Goal: Task Accomplishment & Management: Use online tool/utility

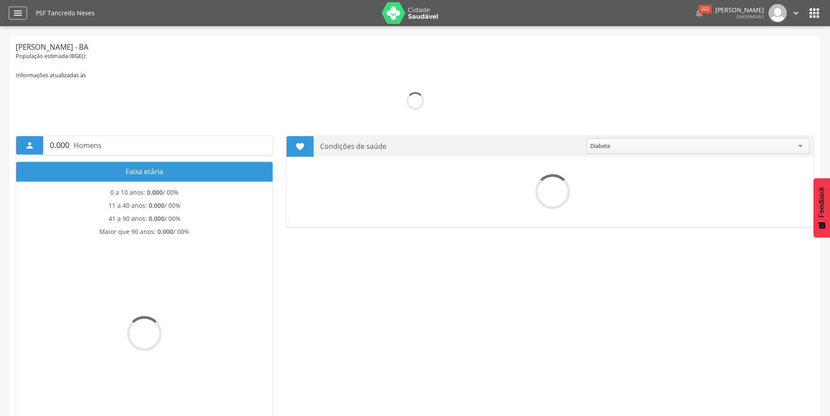
click at [15, 13] on icon "" at bounding box center [18, 13] width 10 height 10
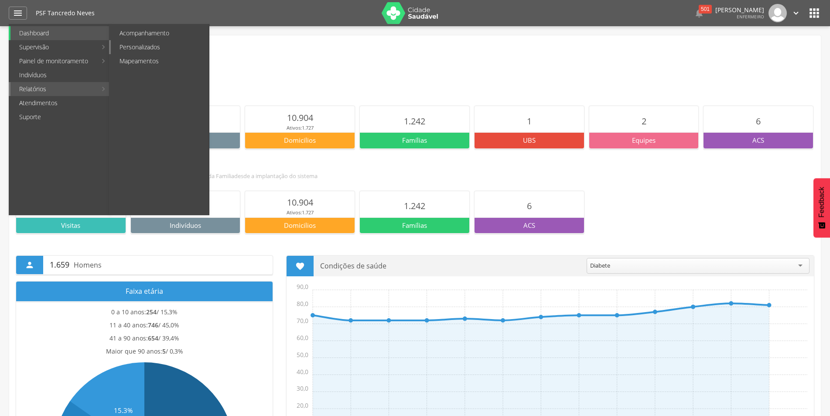
click at [159, 46] on link "Personalizados" at bounding box center [160, 47] width 98 height 14
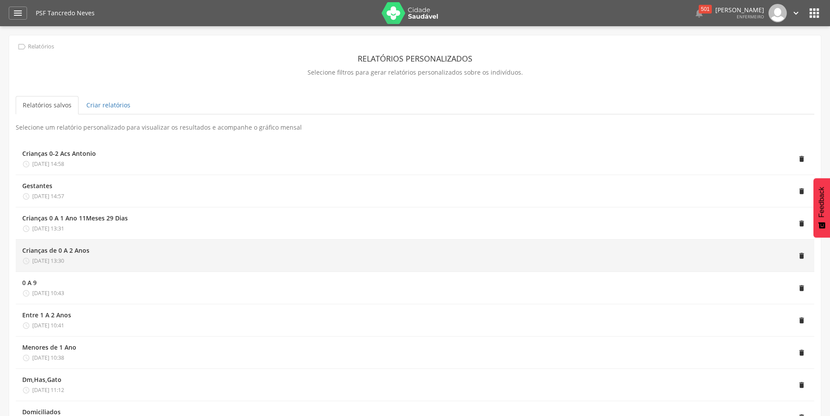
click at [56, 255] on div "Crianças de 0 A 2 Anos  [DATE] 13:30" at bounding box center [55, 255] width 67 height 19
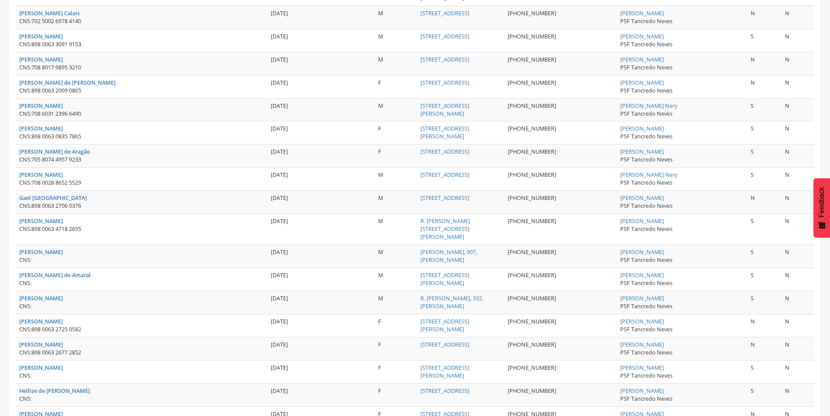
scroll to position [1074, 0]
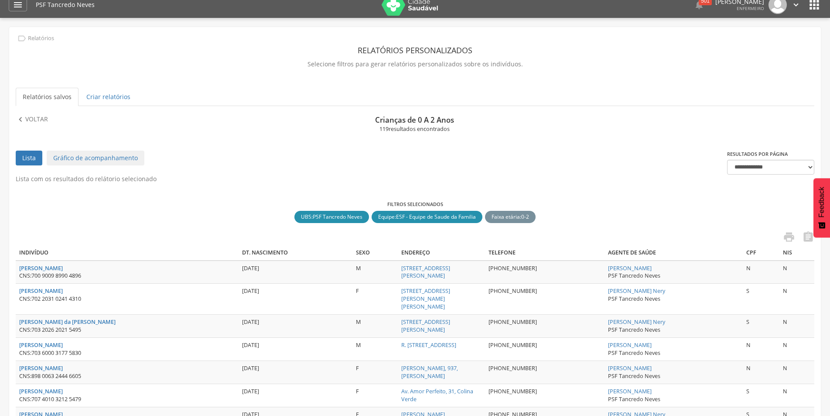
scroll to position [0, 0]
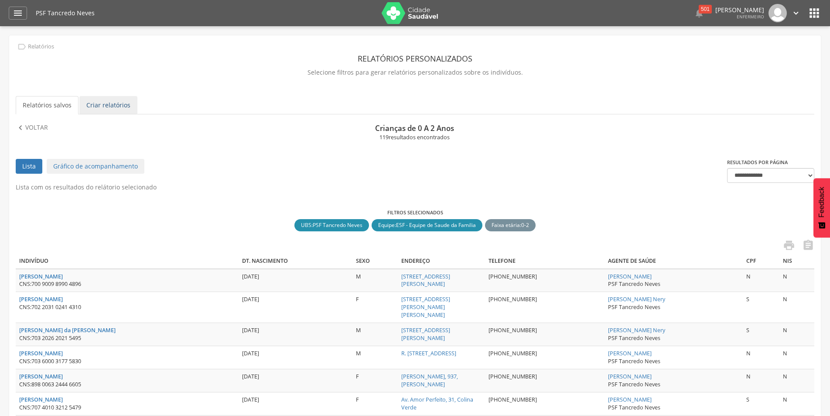
click at [102, 105] on link "Criar relatórios" at bounding box center [108, 105] width 58 height 18
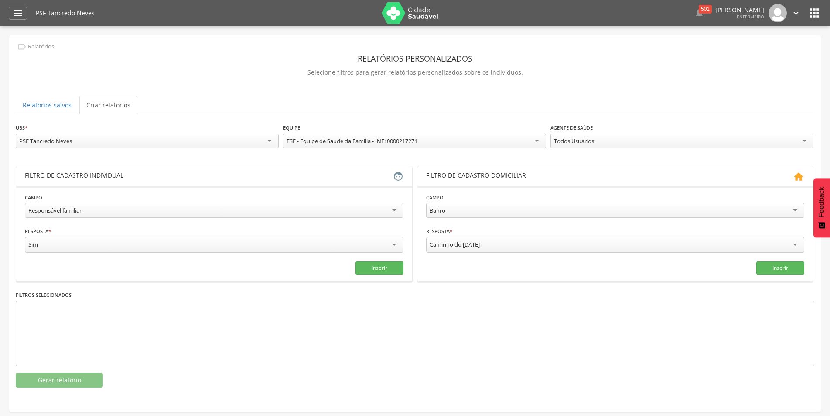
click at [806, 140] on div "Todos Usuários" at bounding box center [682, 141] width 263 height 15
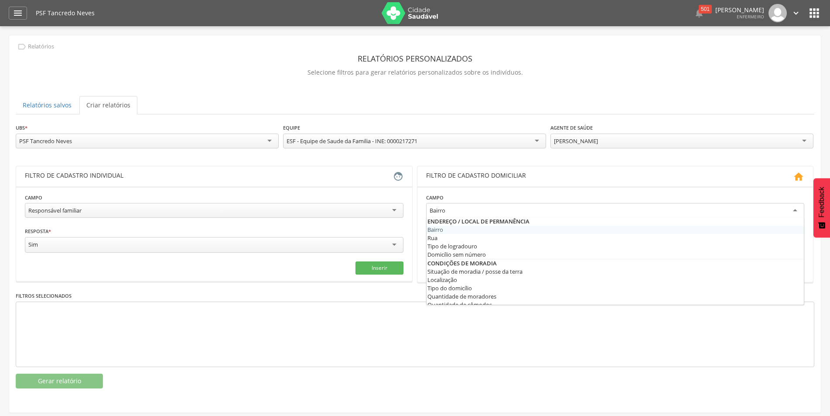
click at [796, 208] on div "Bairro" at bounding box center [615, 211] width 379 height 16
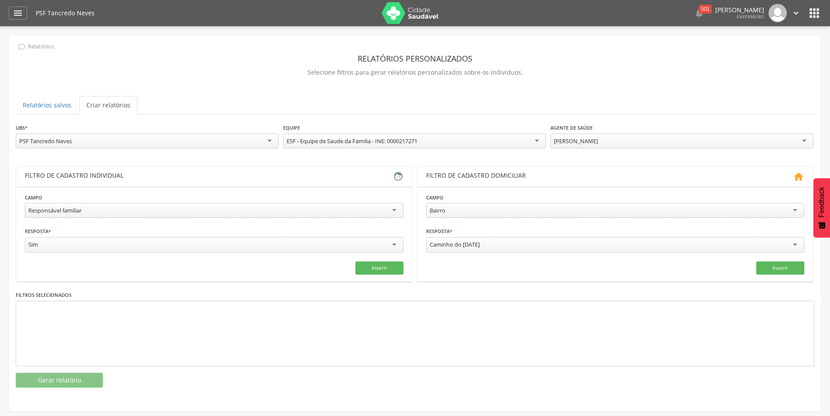
click at [424, 338] on div at bounding box center [415, 333] width 799 height 65
click at [532, 244] on div "Caminho do [DATE]" at bounding box center [615, 245] width 379 height 16
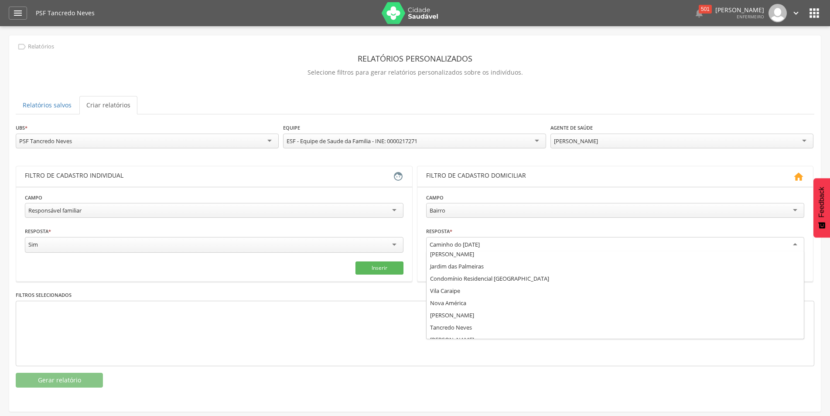
scroll to position [1047, 0]
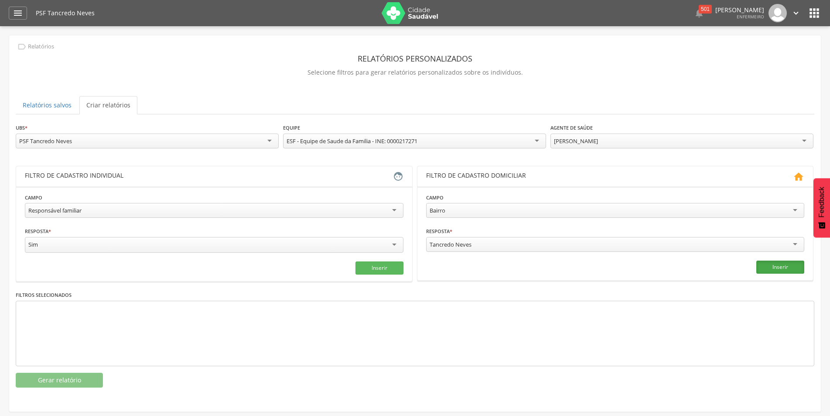
click at [780, 267] on button "Inserir" at bounding box center [781, 267] width 48 height 13
click at [384, 268] on button "Inserir" at bounding box center [380, 267] width 48 height 13
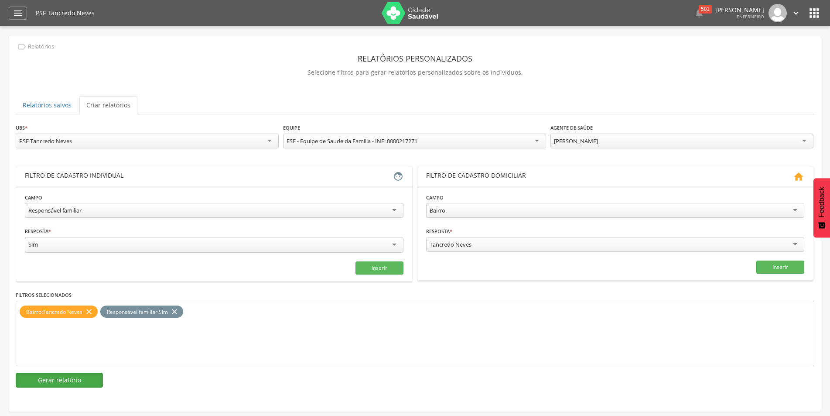
click at [63, 382] on button "Gerar relatório" at bounding box center [59, 380] width 87 height 15
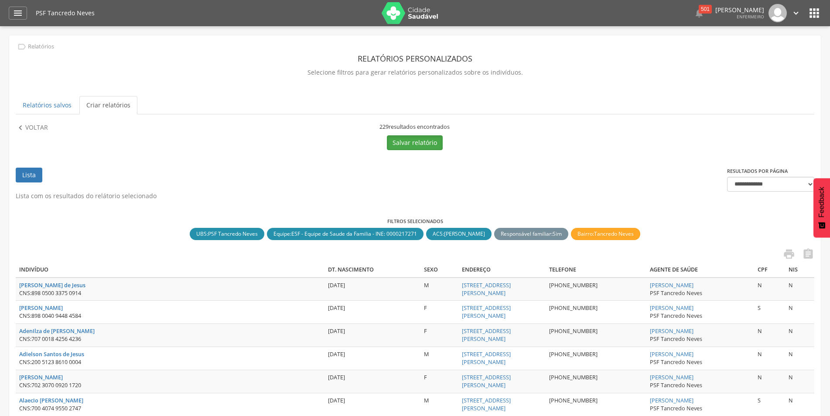
click at [416, 145] on button "Salvar relatório" at bounding box center [415, 142] width 56 height 15
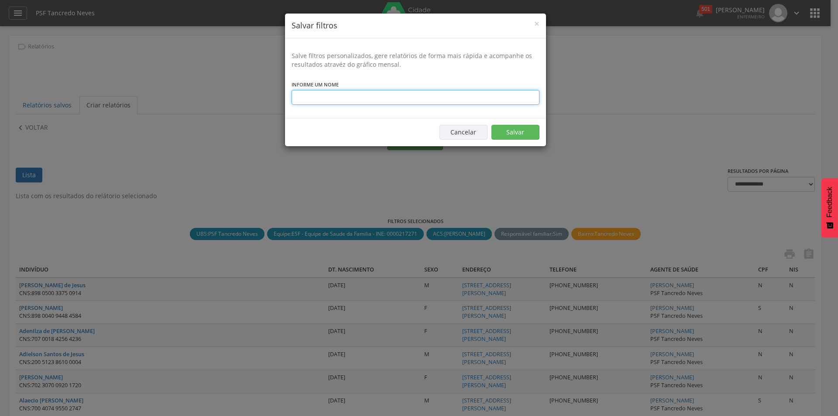
click at [362, 100] on input "text" at bounding box center [416, 97] width 248 height 15
type input "**********"
click at [501, 131] on button "Salvar" at bounding box center [515, 132] width 48 height 15
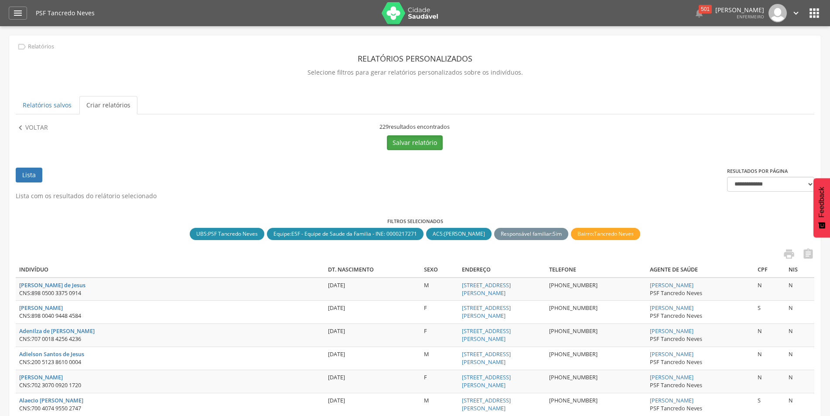
click at [413, 143] on button "Salvar relatório" at bounding box center [415, 142] width 56 height 15
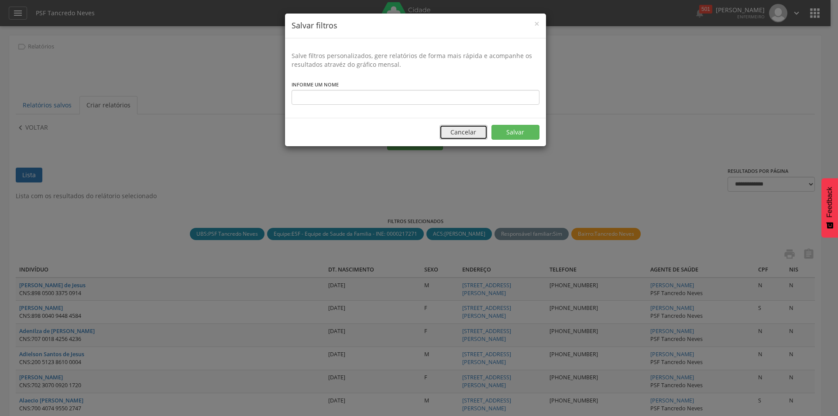
click at [452, 138] on button "Cancelar" at bounding box center [463, 132] width 48 height 15
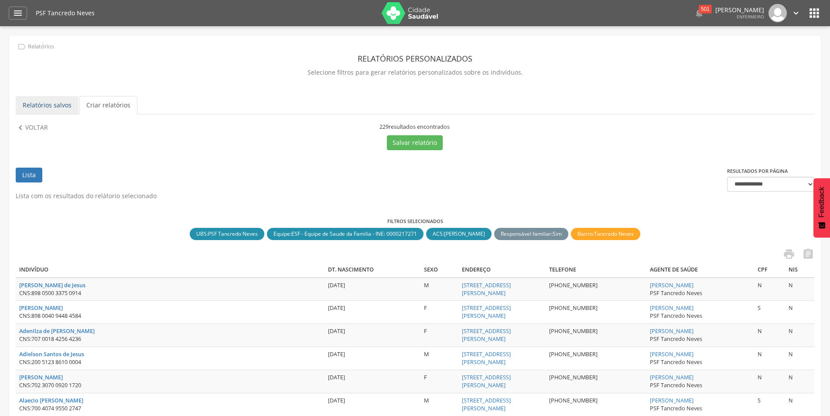
click at [45, 109] on link "Relatórios salvos" at bounding box center [47, 105] width 63 height 18
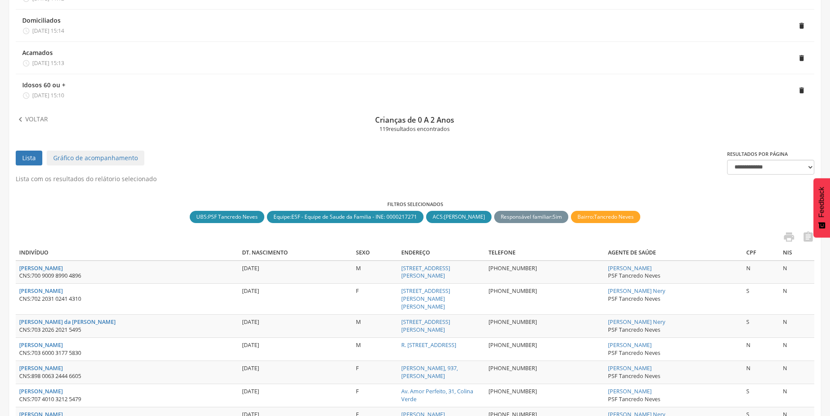
scroll to position [380, 0]
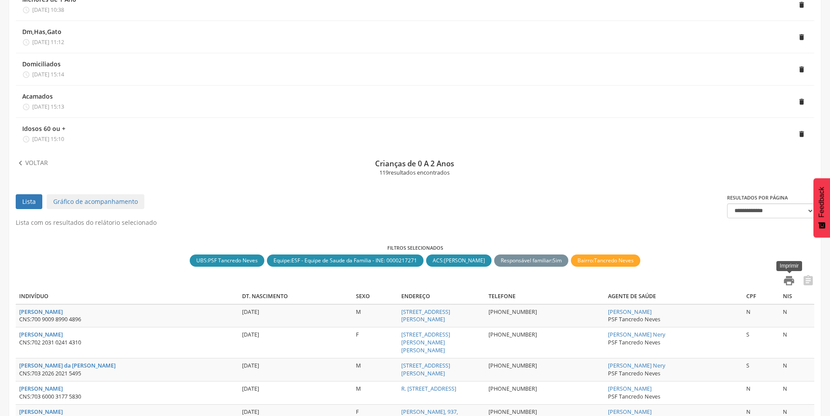
click at [788, 281] on icon "" at bounding box center [789, 281] width 12 height 12
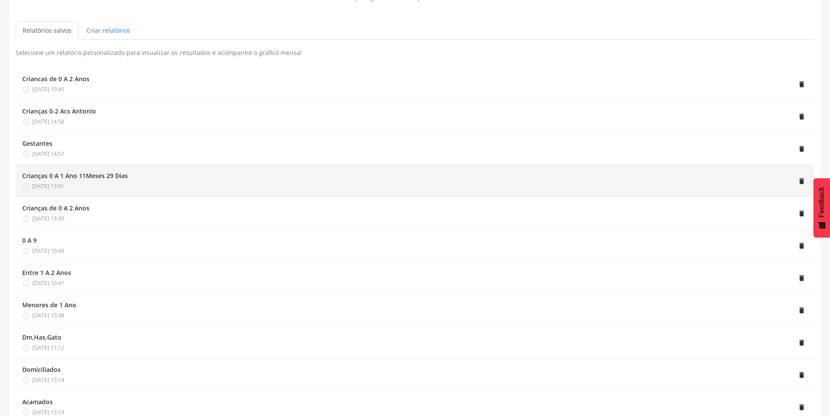
scroll to position [0, 0]
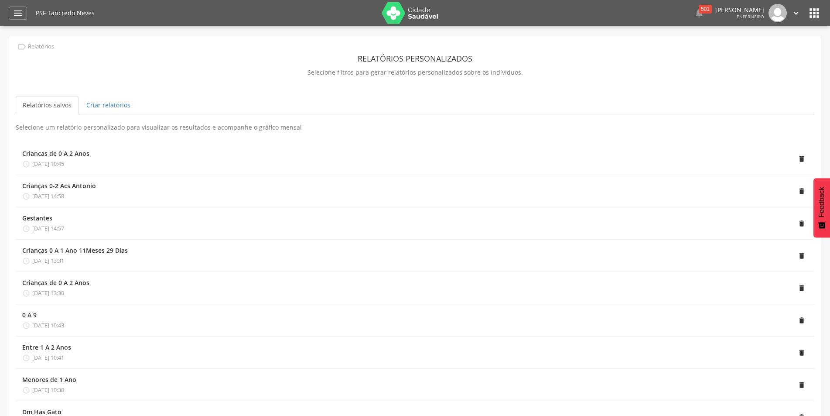
click at [41, 105] on link "Relatórios salvos" at bounding box center [47, 105] width 63 height 18
click at [102, 105] on link "Criar relatórios" at bounding box center [108, 105] width 58 height 18
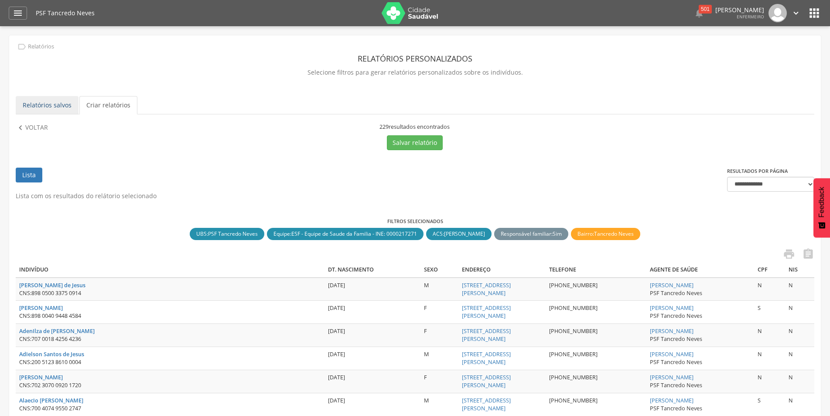
click at [39, 103] on link "Relatórios salvos" at bounding box center [47, 105] width 63 height 18
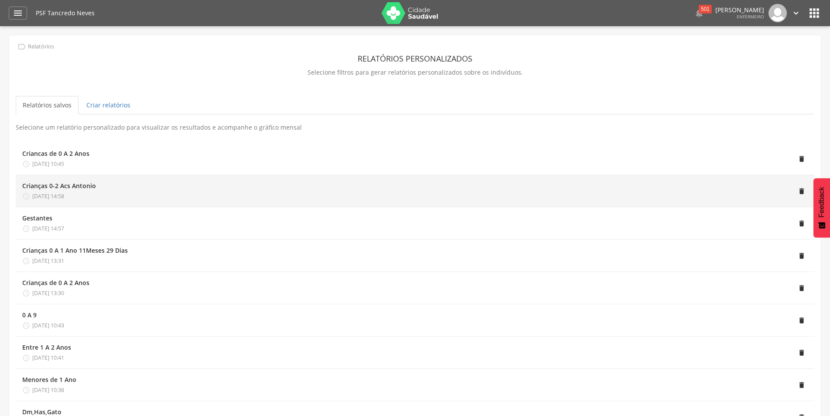
click at [62, 191] on div "Crianças 0-2 Acs Antonio  [DATE] 14:58" at bounding box center [59, 191] width 74 height 19
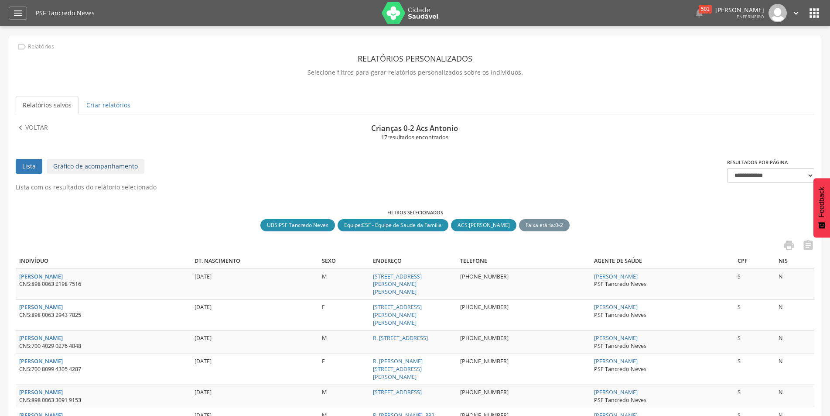
click at [81, 163] on link "Gráfico de acompanhamento" at bounding box center [96, 166] width 98 height 15
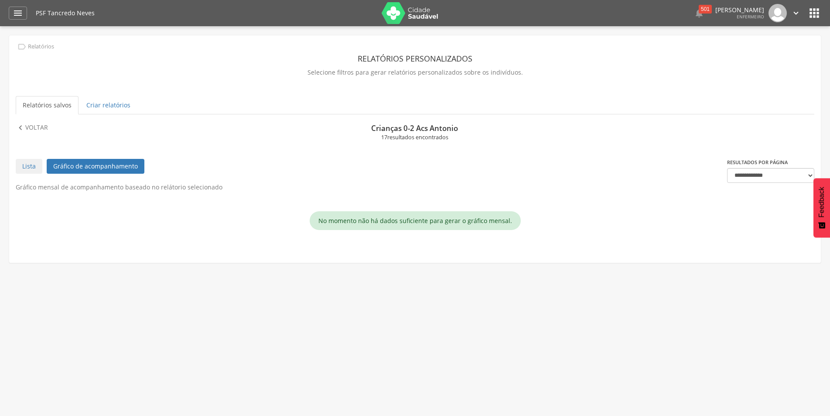
click at [48, 107] on link "Relatórios salvos" at bounding box center [47, 105] width 63 height 18
click at [29, 166] on link "Lista" at bounding box center [29, 166] width 27 height 15
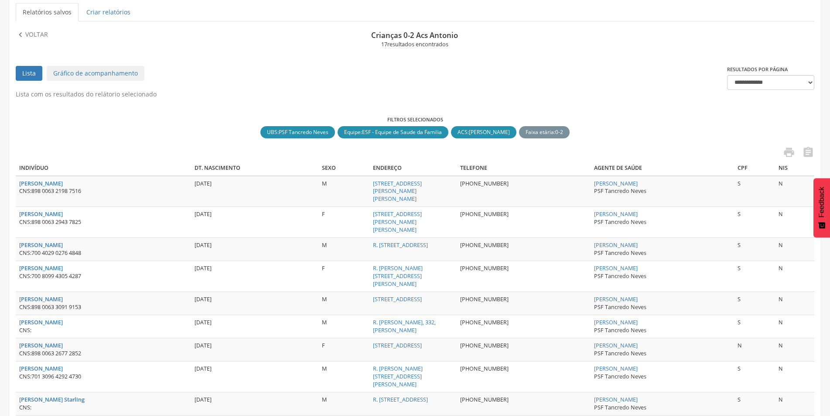
scroll to position [49, 0]
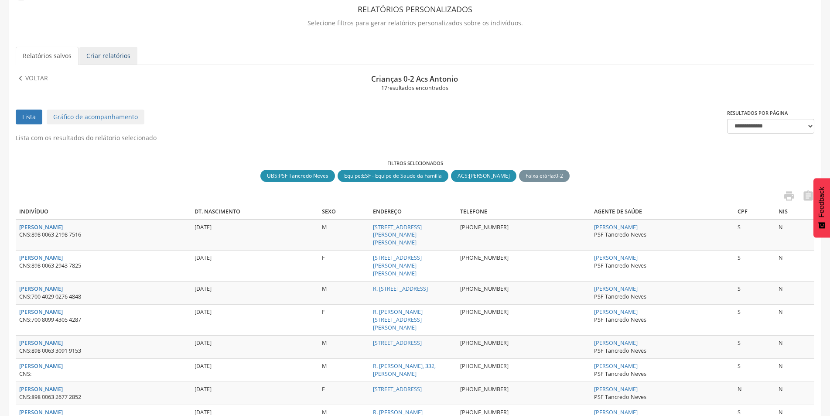
click at [99, 56] on link "Criar relatórios" at bounding box center [108, 56] width 58 height 18
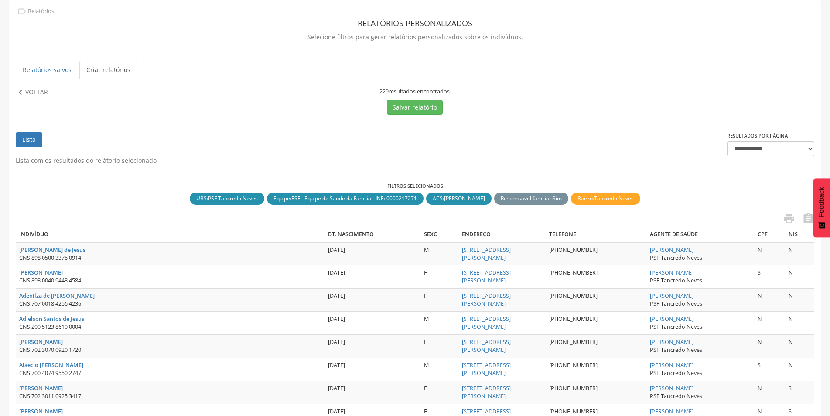
scroll to position [0, 0]
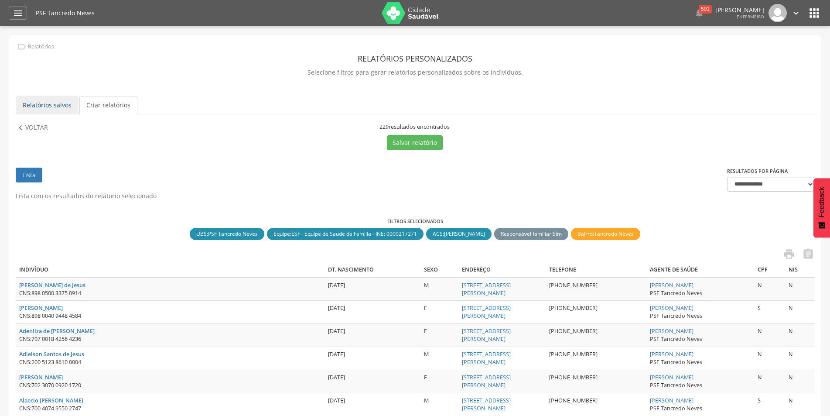
click at [42, 107] on link "Relatórios salvos" at bounding box center [47, 105] width 63 height 18
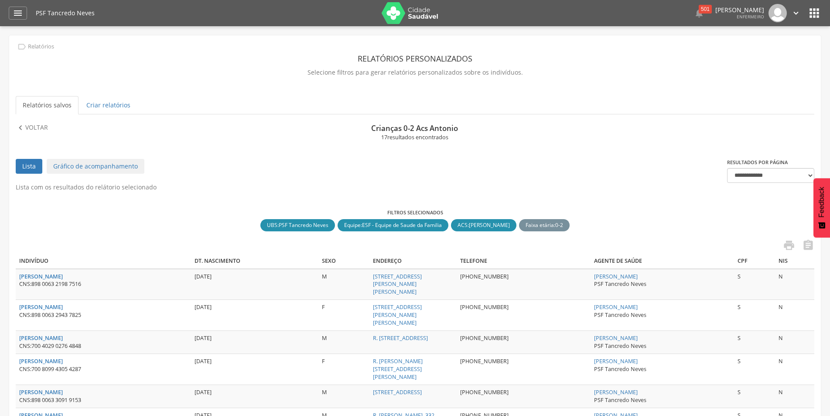
click at [30, 165] on link "Lista" at bounding box center [29, 166] width 27 height 15
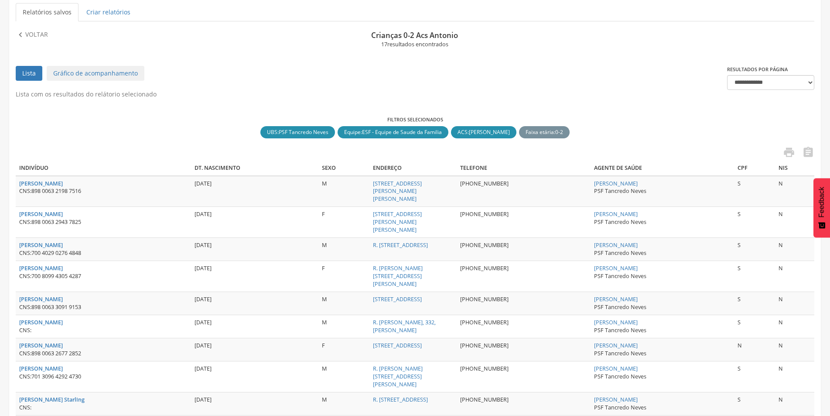
scroll to position [49, 0]
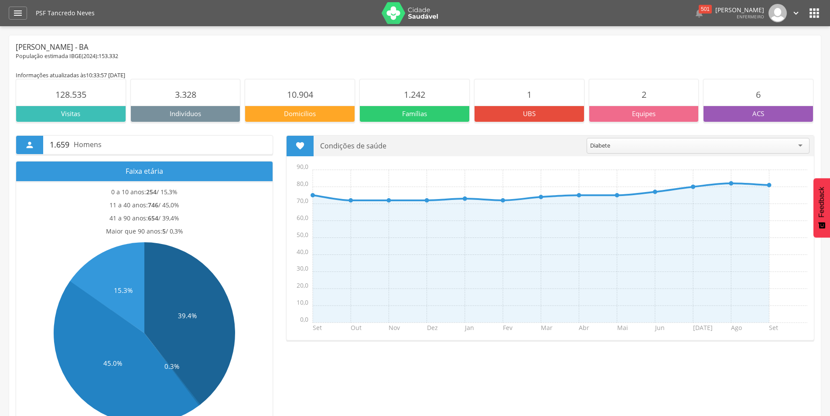
click at [810, 17] on icon "" at bounding box center [815, 13] width 14 height 14
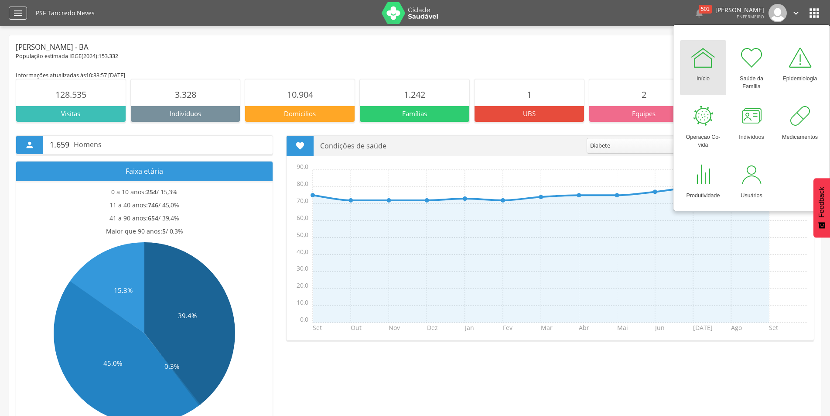
click at [18, 11] on icon "" at bounding box center [18, 13] width 10 height 10
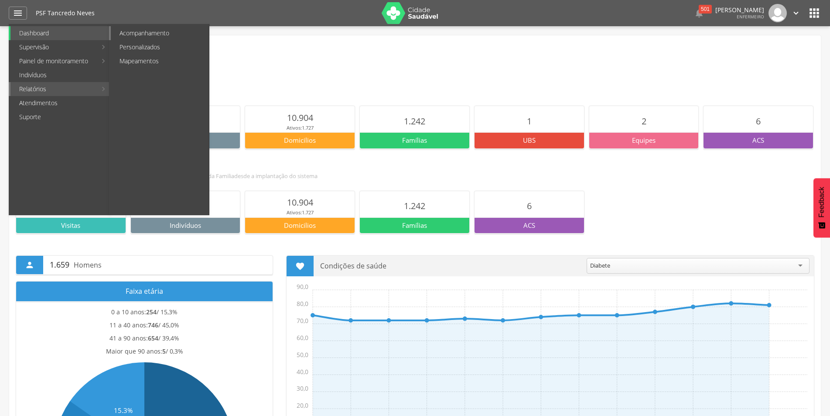
click at [155, 32] on link "Acompanhamento" at bounding box center [160, 33] width 98 height 14
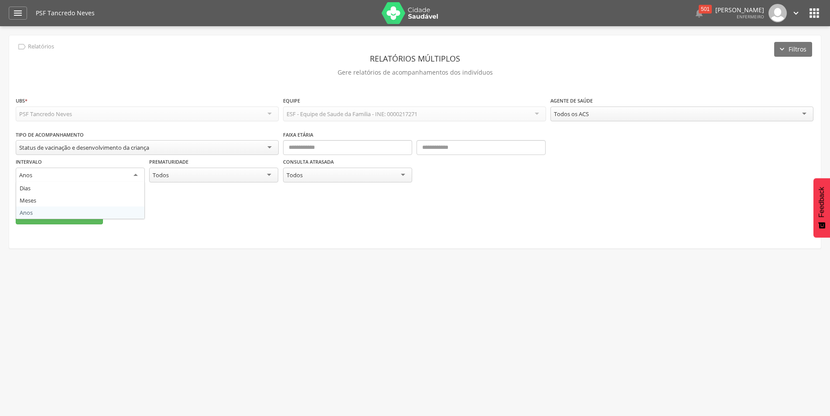
click at [141, 175] on div "Anos" at bounding box center [80, 176] width 129 height 16
click at [45, 213] on fieldset "**********" at bounding box center [415, 159] width 799 height 127
click at [10, 14] on div "" at bounding box center [18, 13] width 18 height 13
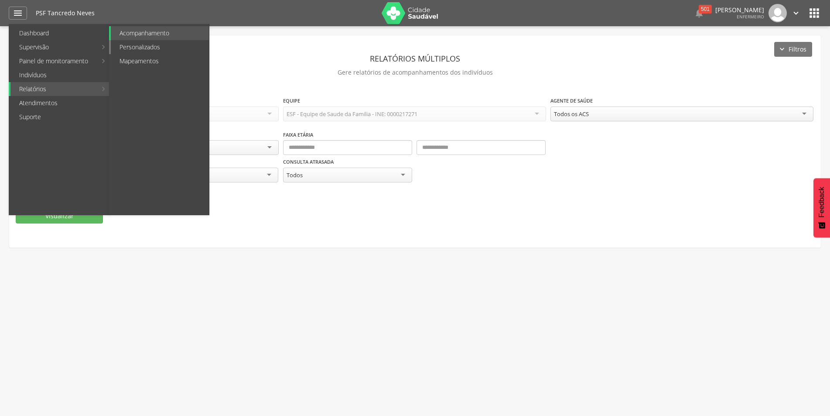
click at [134, 48] on link "Personalizados" at bounding box center [160, 47] width 98 height 14
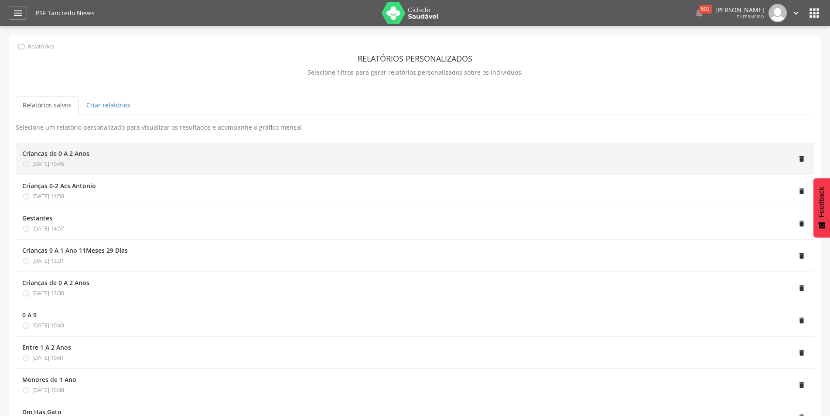
click at [58, 156] on div "Criancas de 0 A 2 Anos" at bounding box center [55, 153] width 67 height 9
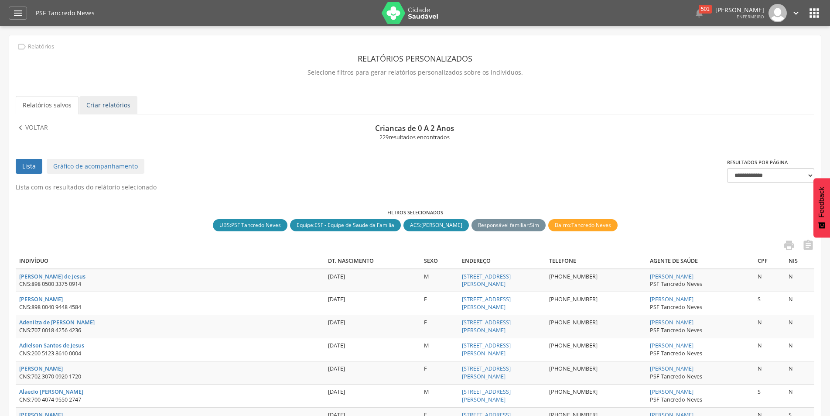
click at [89, 104] on link "Criar relatórios" at bounding box center [108, 105] width 58 height 18
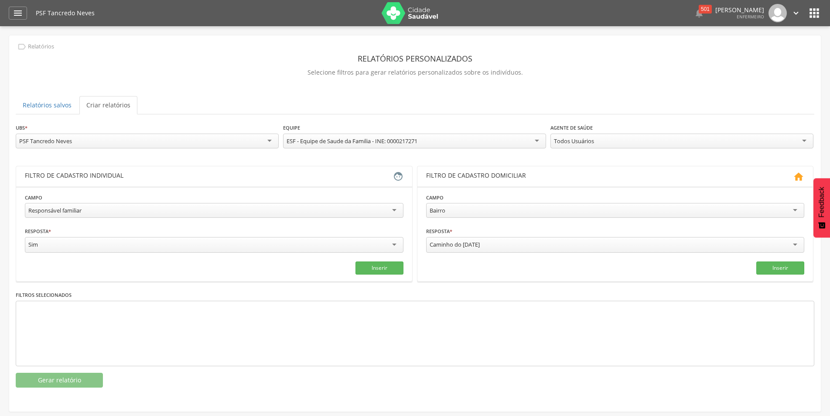
click at [501, 244] on div "Caminho do [DATE]" at bounding box center [615, 245] width 379 height 16
type input "**********"
click at [778, 269] on button "Inserir" at bounding box center [781, 267] width 48 height 13
click at [377, 262] on button "Inserir" at bounding box center [380, 267] width 48 height 13
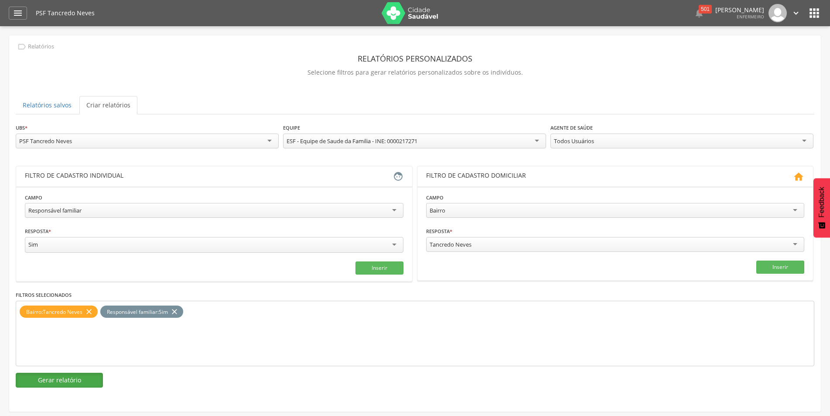
click at [55, 377] on button "Gerar relatório" at bounding box center [59, 380] width 87 height 15
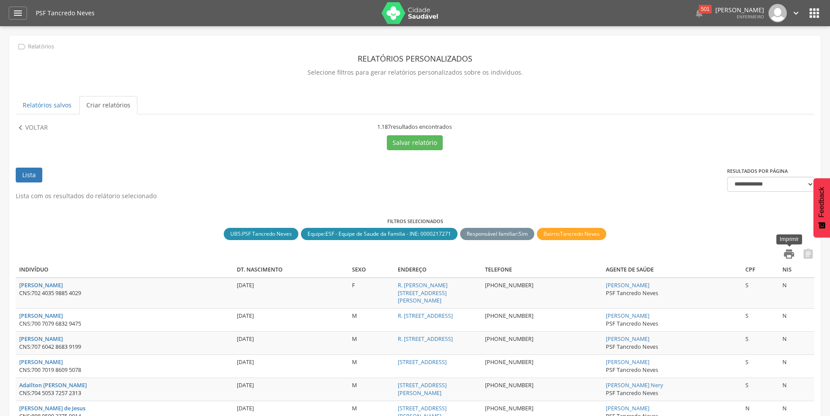
click at [786, 256] on icon "" at bounding box center [789, 254] width 12 height 12
click at [420, 138] on button "Salvar relatório" at bounding box center [415, 142] width 56 height 15
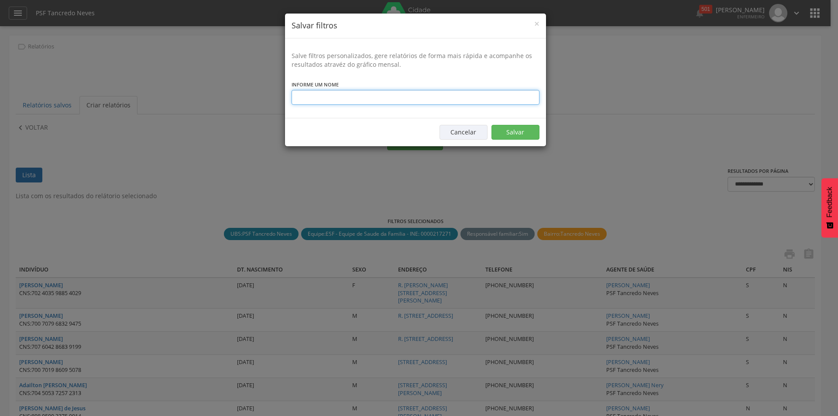
click at [319, 99] on input "text" at bounding box center [416, 97] width 248 height 15
type input "**********"
click at [517, 133] on button "Salvar" at bounding box center [515, 132] width 48 height 15
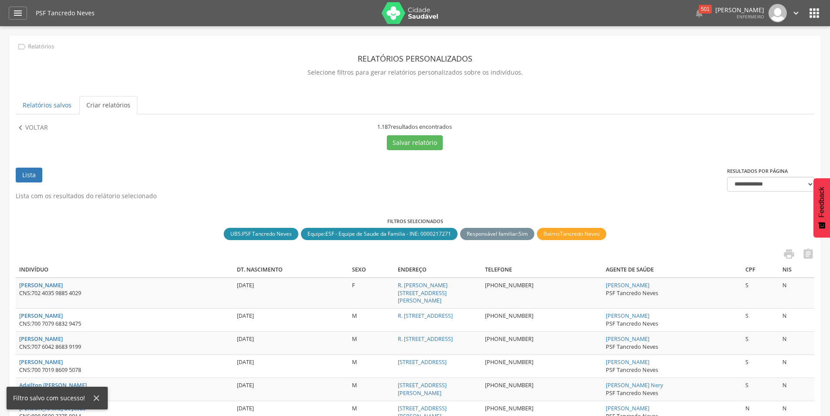
click at [69, 398] on div "Filtro salvo com sucesso!" at bounding box center [52, 398] width 79 height 9
click at [46, 106] on link "Relatórios salvos" at bounding box center [47, 105] width 63 height 18
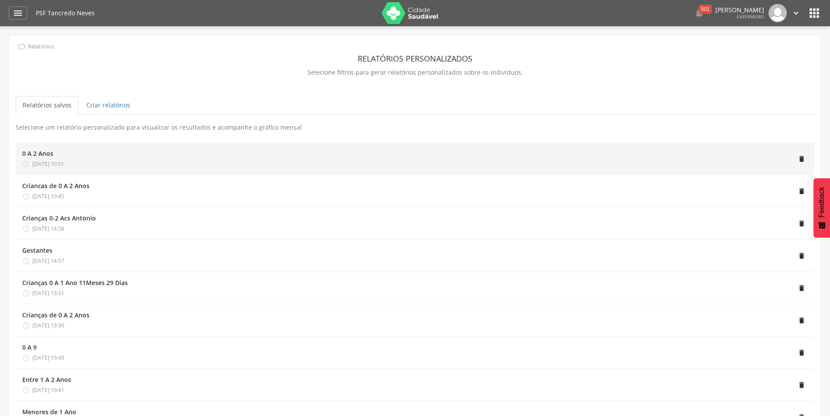
click at [85, 156] on div "" at bounding box center [436, 158] width 744 height 19
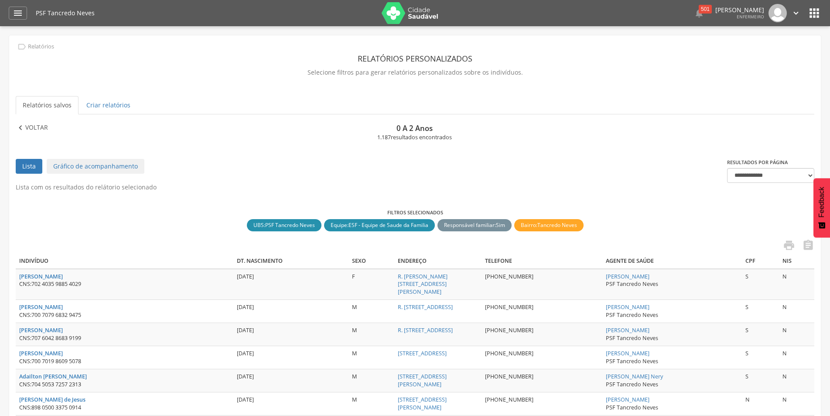
click at [26, 125] on p "Voltar" at bounding box center [36, 128] width 23 height 10
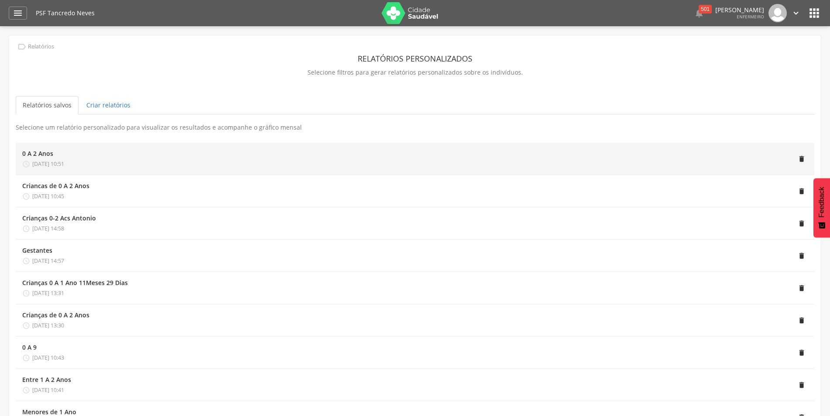
click at [37, 154] on div "0 A 2 Anos" at bounding box center [37, 153] width 31 height 9
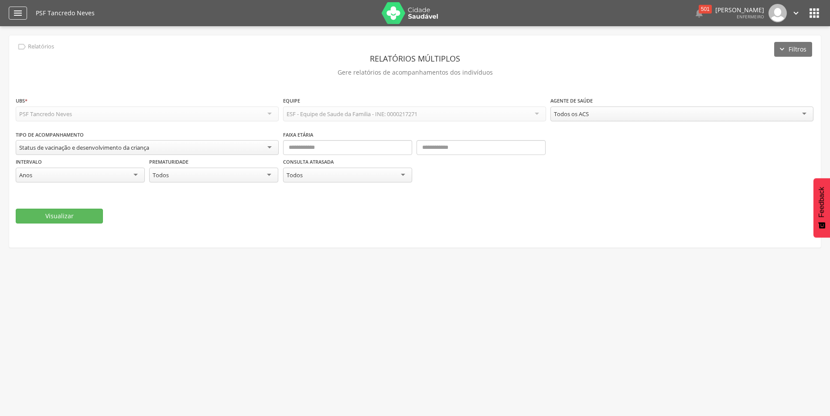
click at [11, 12] on div "" at bounding box center [18, 13] width 18 height 13
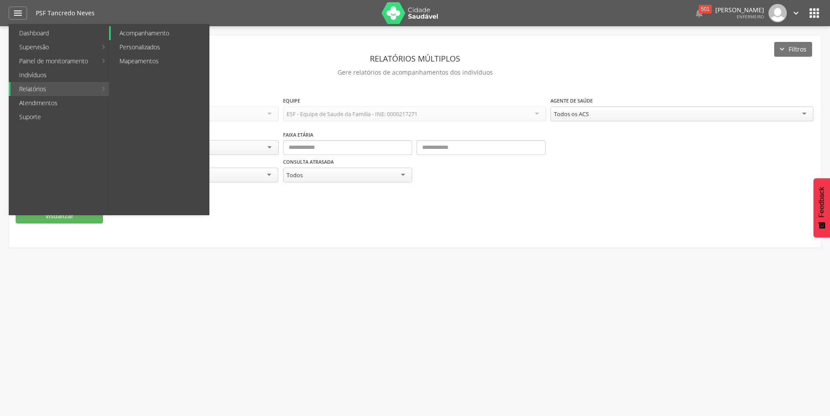
click at [153, 30] on link "Acompanhamento" at bounding box center [160, 33] width 98 height 14
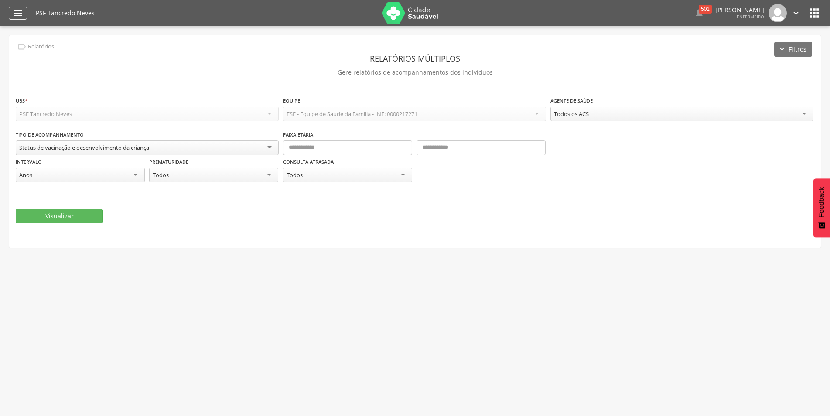
click at [18, 14] on icon "" at bounding box center [18, 13] width 10 height 10
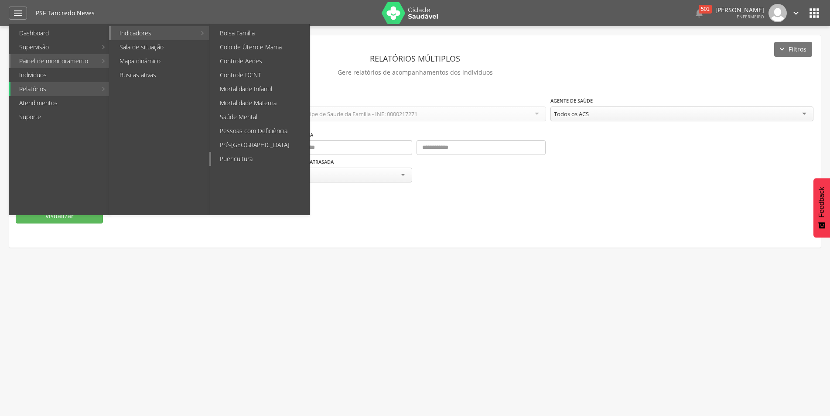
click at [243, 160] on link "Puericultura" at bounding box center [260, 159] width 98 height 14
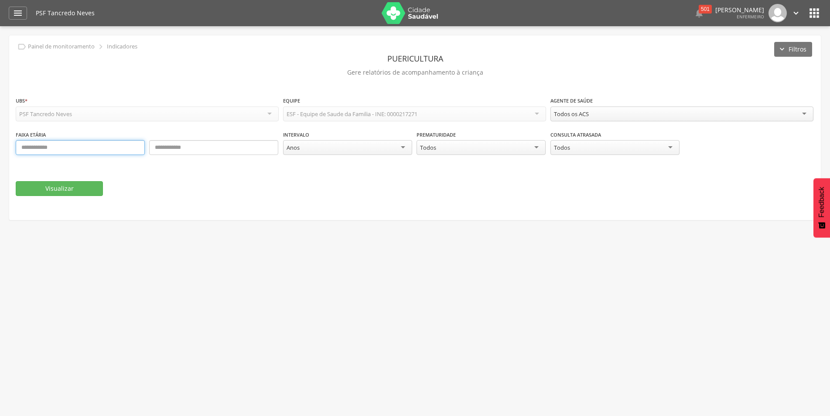
click at [52, 148] on input "text" at bounding box center [80, 147] width 129 height 15
type input "*"
click at [207, 153] on input "text" at bounding box center [213, 147] width 129 height 15
type input "*"
click at [49, 189] on button "Visualizar" at bounding box center [59, 188] width 87 height 15
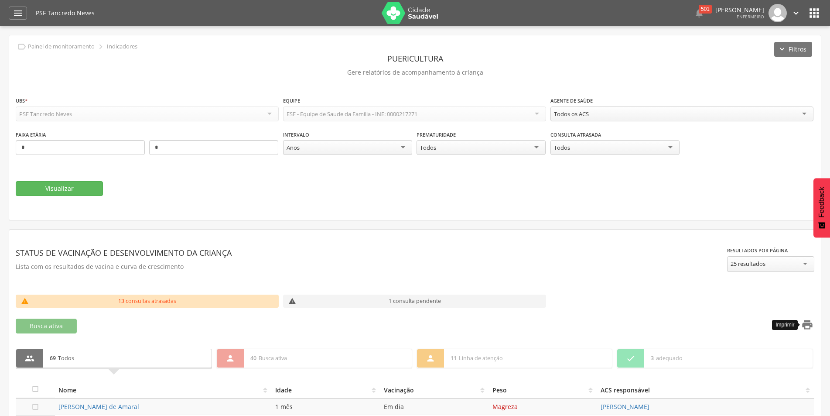
click at [806, 327] on icon "" at bounding box center [808, 325] width 12 height 12
